Goal: Task Accomplishment & Management: Manage account settings

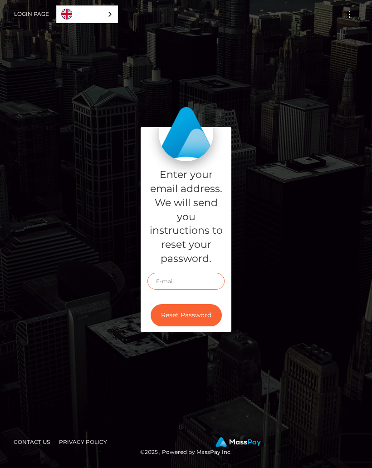
click at [193, 276] on input "text" at bounding box center [185, 281] width 77 height 17
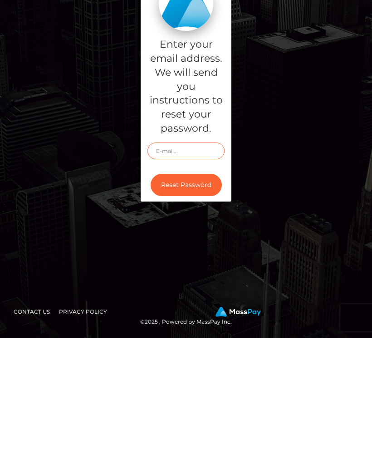
type input "anna.meier2002@t-online.de"
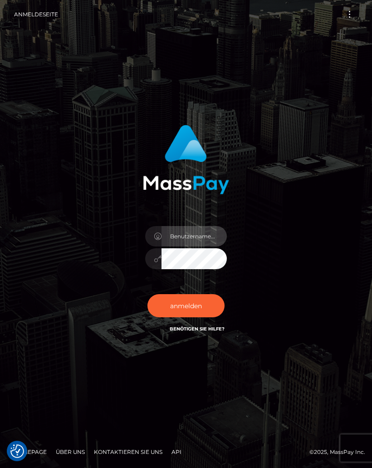
click at [207, 233] on input "text" at bounding box center [193, 236] width 65 height 20
type input "anna.meier2002@t-online.de"
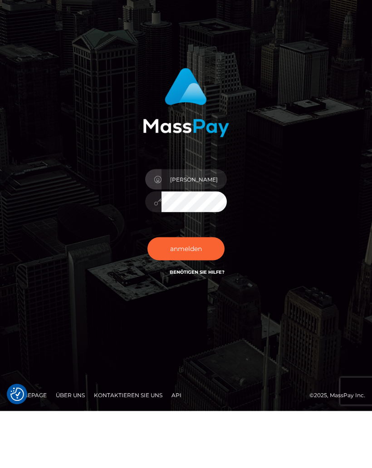
click at [191, 302] on font "anmelden" at bounding box center [186, 306] width 32 height 8
